Goal: Find specific page/section: Find specific page/section

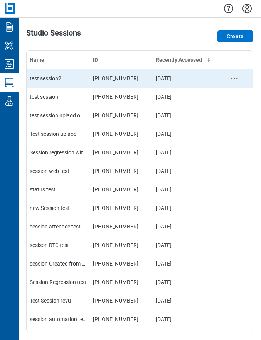
click at [68, 79] on div "test session2" at bounding box center [58, 78] width 57 height 8
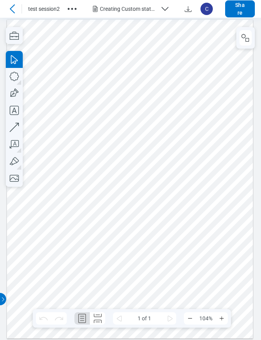
click at [15, 12] on icon at bounding box center [12, 8] width 9 height 9
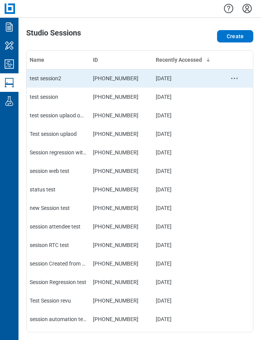
click at [48, 84] on td "test session2" at bounding box center [58, 78] width 63 height 19
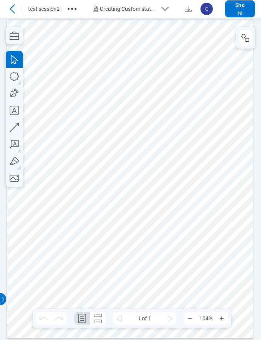
click at [15, 13] on icon at bounding box center [12, 8] width 9 height 9
